Goal: Task Accomplishment & Management: Use online tool/utility

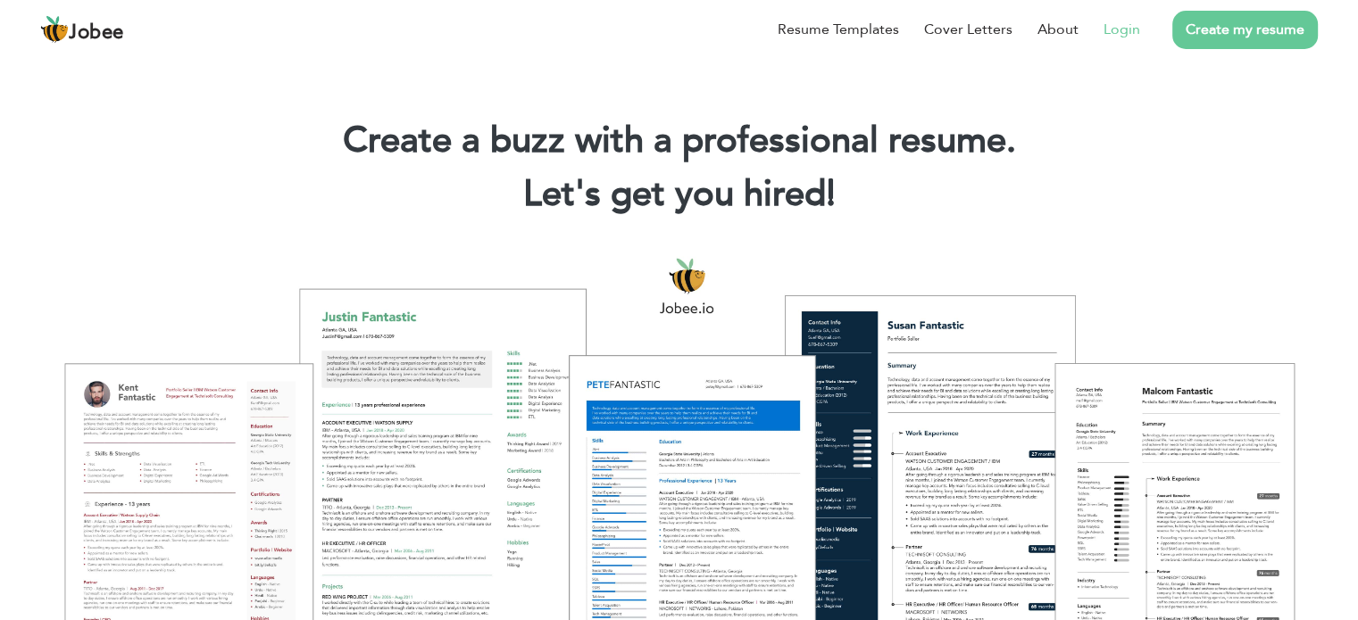
click at [1123, 33] on link "Login" at bounding box center [1121, 29] width 37 height 21
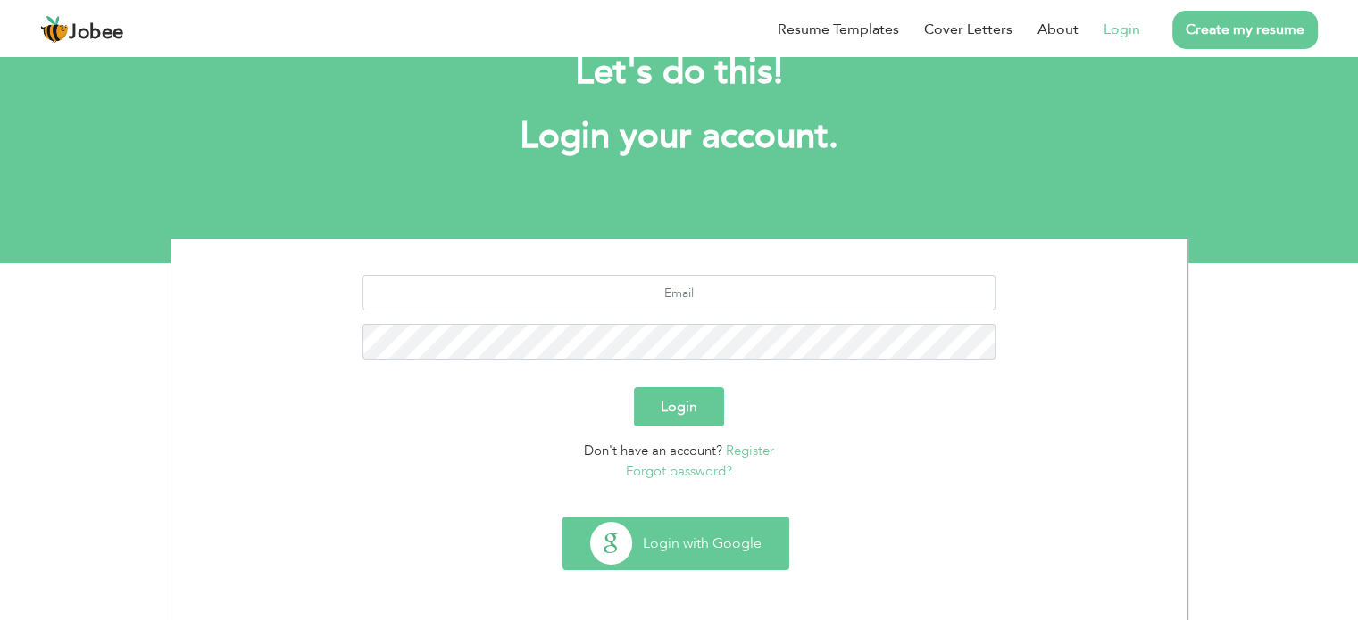
click at [712, 561] on button "Login with Google" at bounding box center [675, 544] width 225 height 52
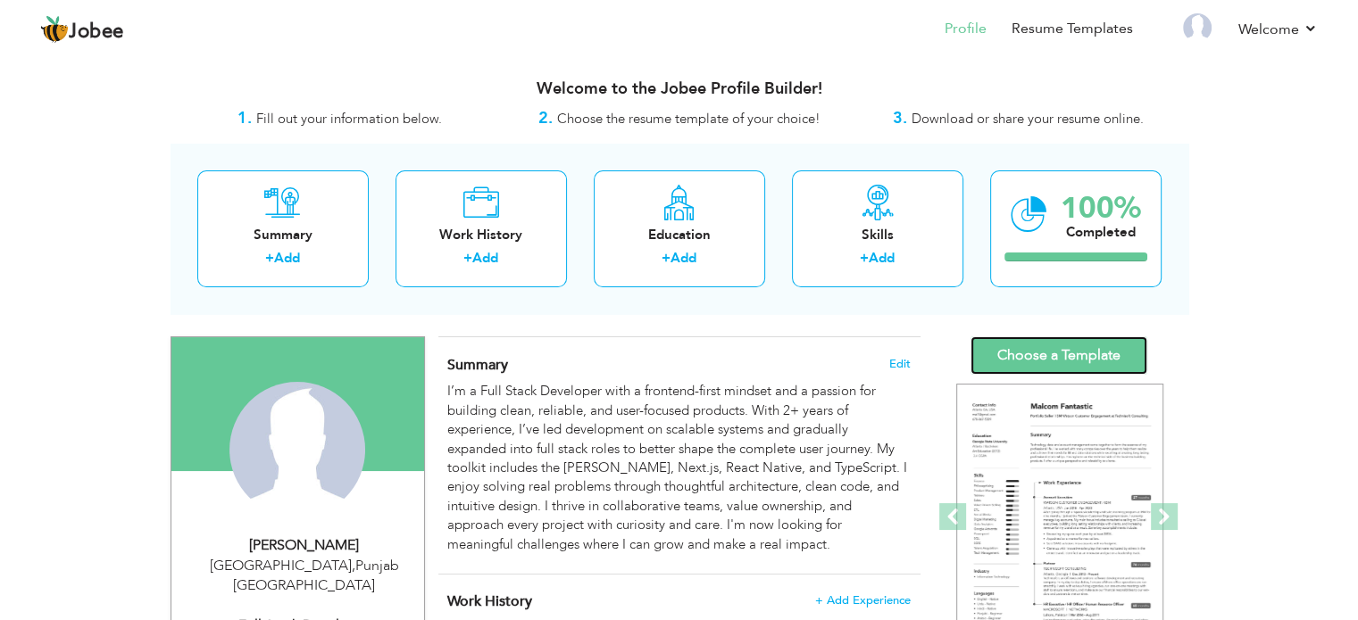
click at [1057, 346] on link "Choose a Template" at bounding box center [1058, 356] width 177 height 38
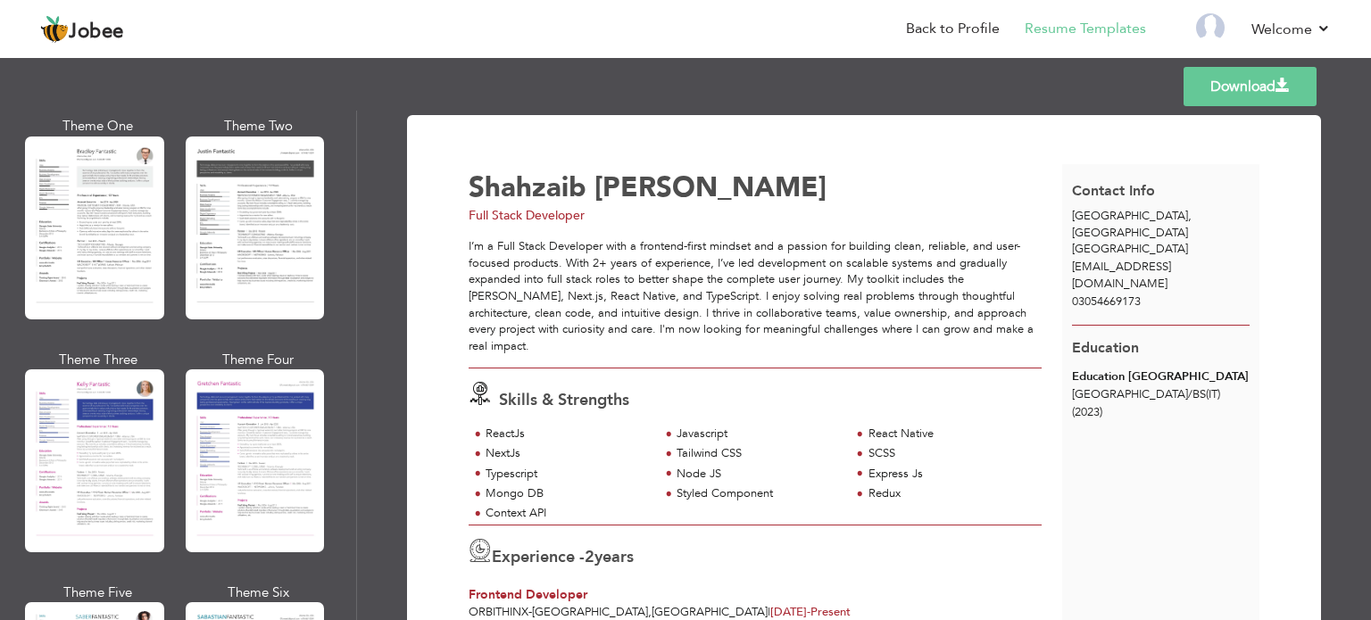
scroll to position [3133, 0]
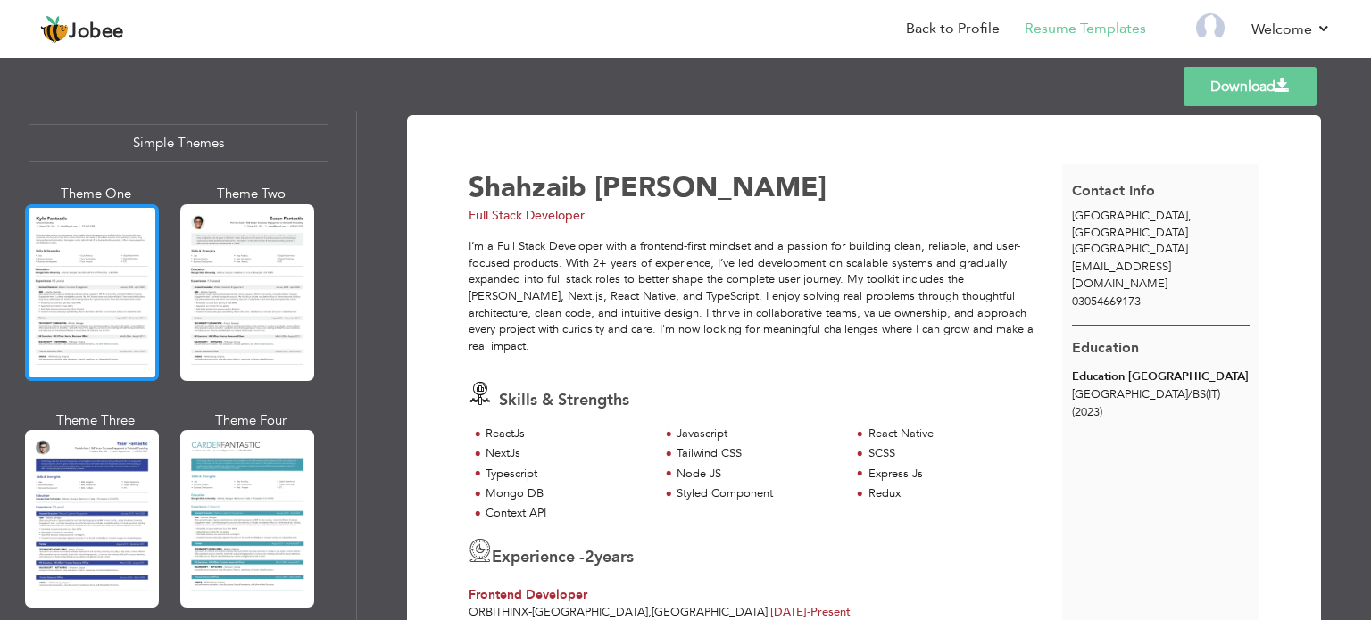
click at [127, 266] on div at bounding box center [92, 292] width 134 height 177
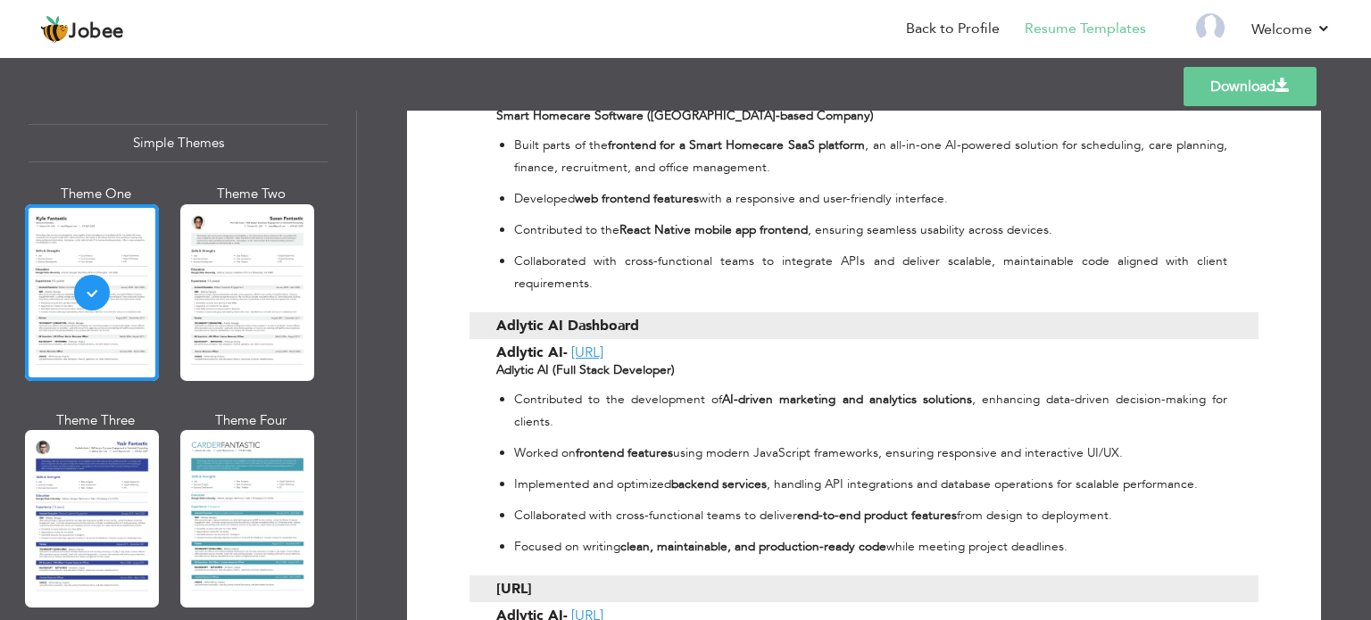
scroll to position [1678, 0]
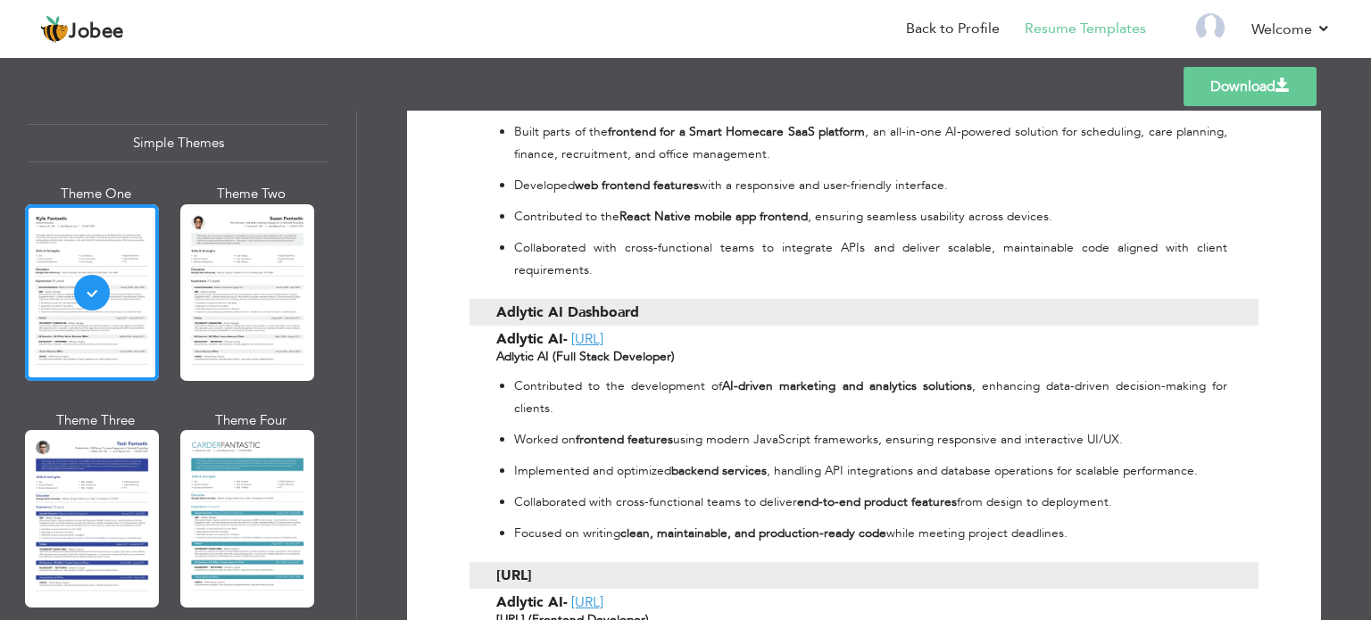
click at [1272, 71] on link "Download" at bounding box center [1250, 86] width 133 height 39
